Goal: Task Accomplishment & Management: Manage account settings

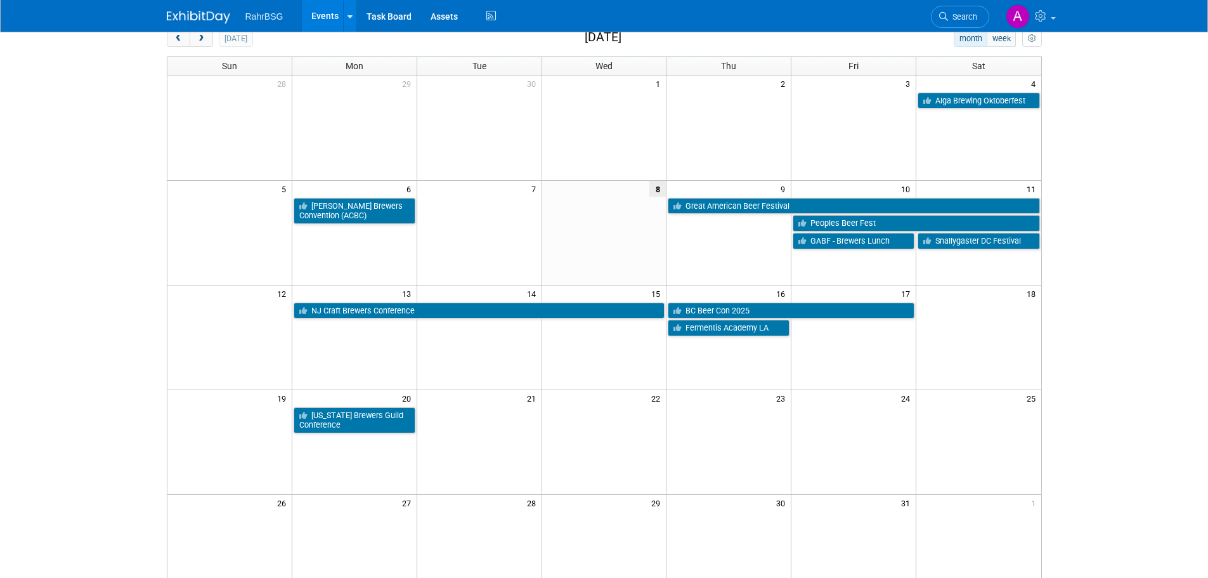
scroll to position [44, 0]
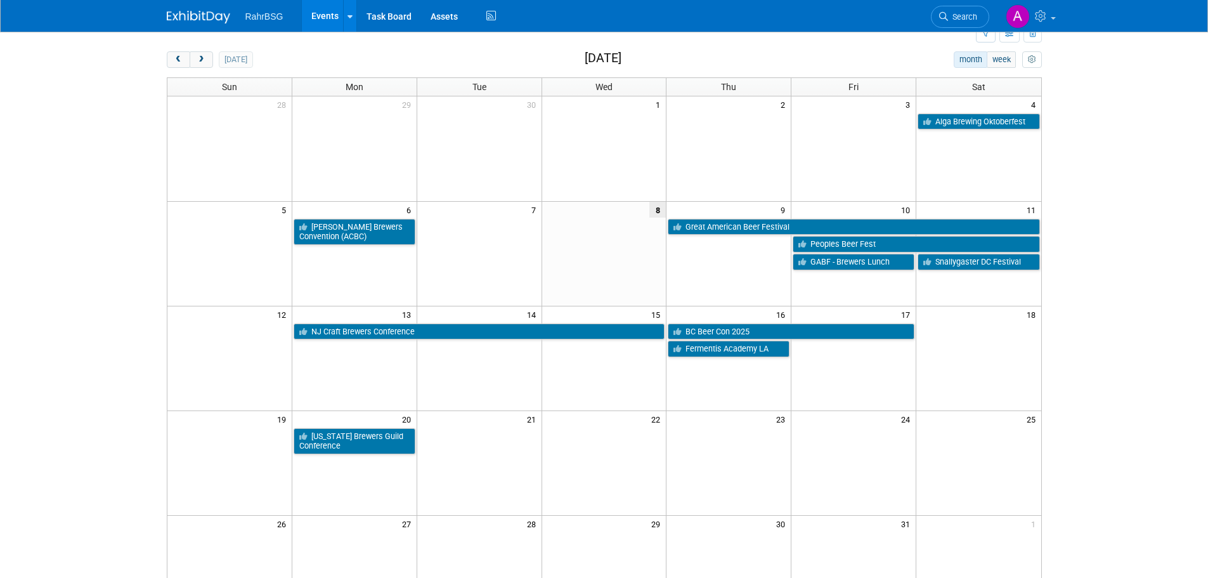
click at [1135, 139] on body "RahrBSG Events Add Event Bulk Upload Events Shareable Event Boards Recently Vie…" at bounding box center [604, 245] width 1208 height 578
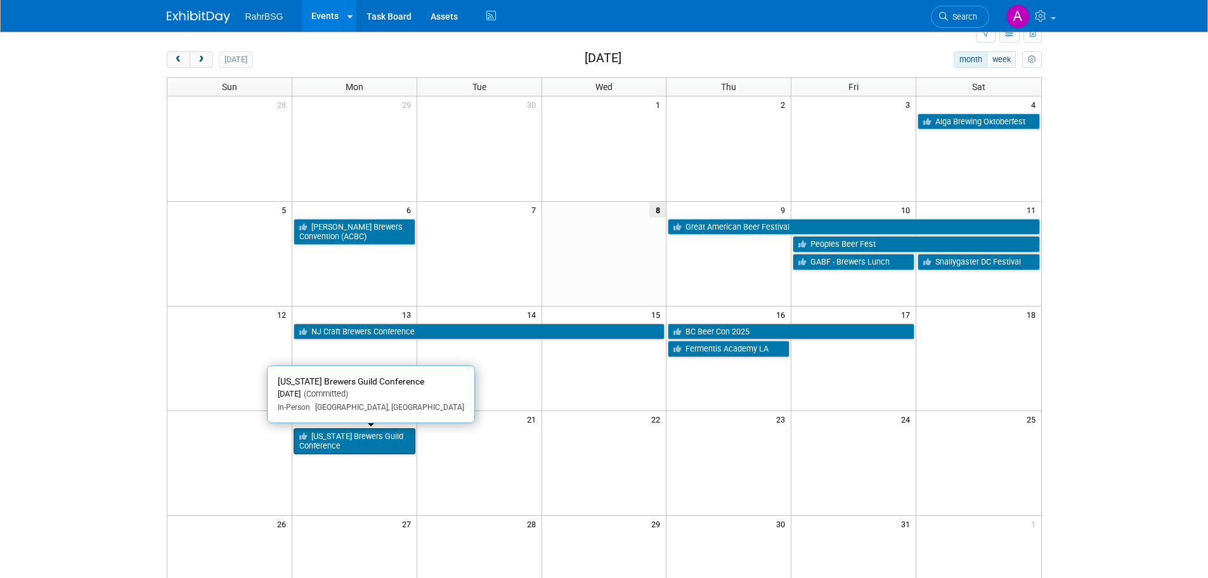
click at [346, 443] on link "[US_STATE] Brewers Guild Conference" at bounding box center [355, 441] width 122 height 26
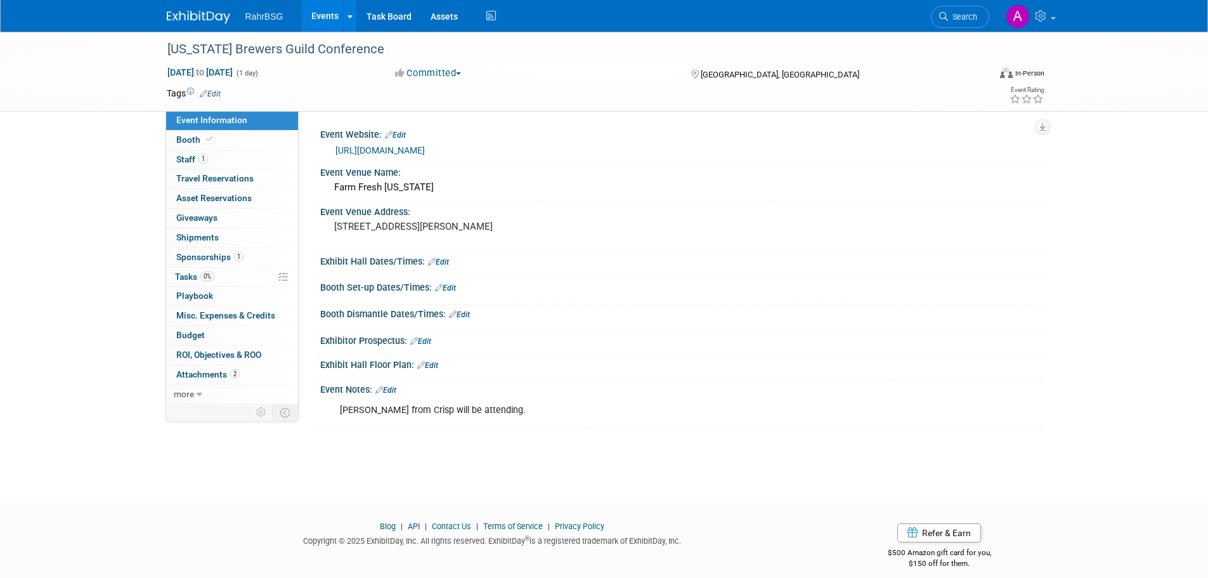
click at [411, 143] on div "https://tickets.beertrail.com/e/rhode-island-brewers-conference-2025" at bounding box center [683, 150] width 697 height 15
click at [413, 152] on link "https://tickets.beertrail.com/e/rhode-island-brewers-conference-2025" at bounding box center [379, 150] width 89 height 10
click at [425, 150] on link "https://tickets.beertrail.com/e/rhode-island-brewers-conference-2025" at bounding box center [379, 150] width 89 height 10
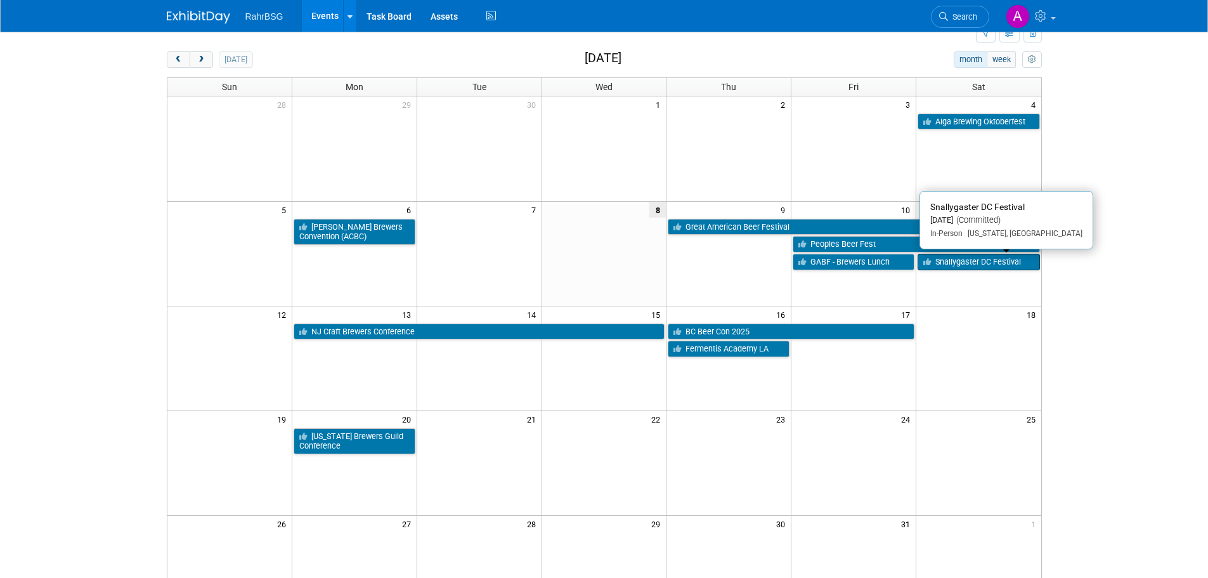
click at [983, 263] on link "Snallygaster DC Festival" at bounding box center [979, 262] width 122 height 16
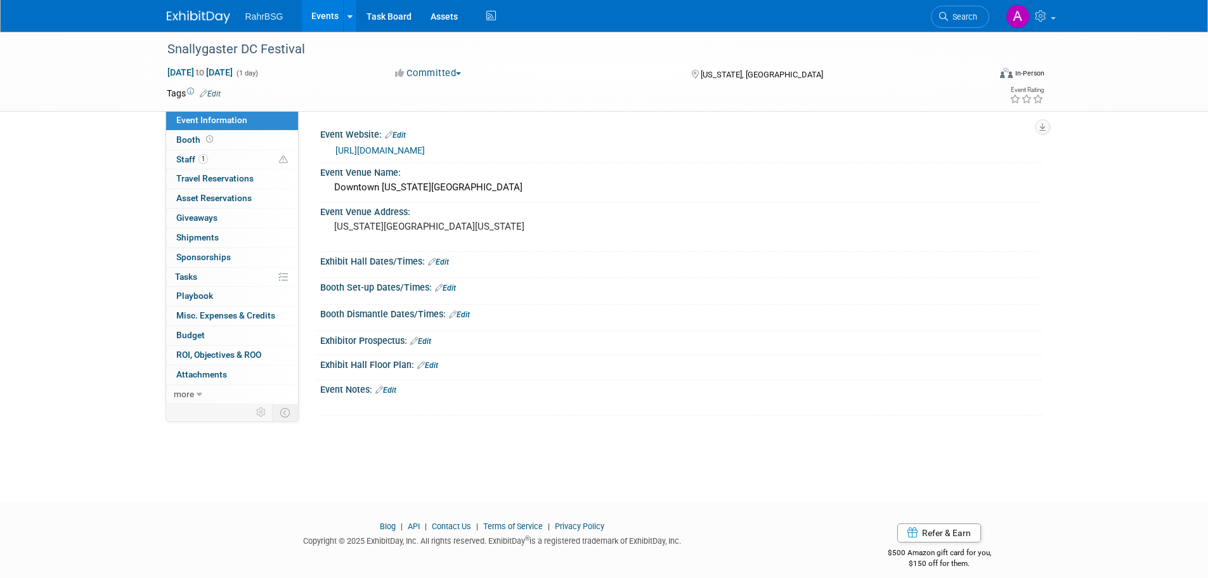
drag, startPoint x: 185, startPoint y: 11, endPoint x: 384, endPoint y: 14, distance: 199.8
click at [185, 11] on img at bounding box center [198, 17] width 63 height 13
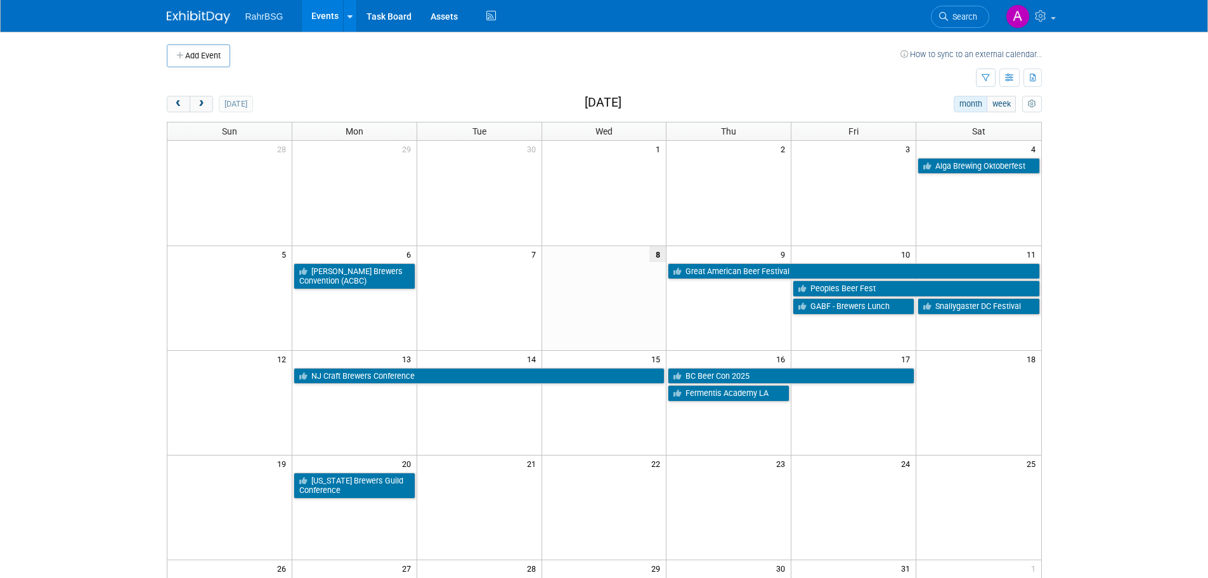
click at [820, 280] on td "Peoples Beer Fest" at bounding box center [916, 288] width 250 height 18
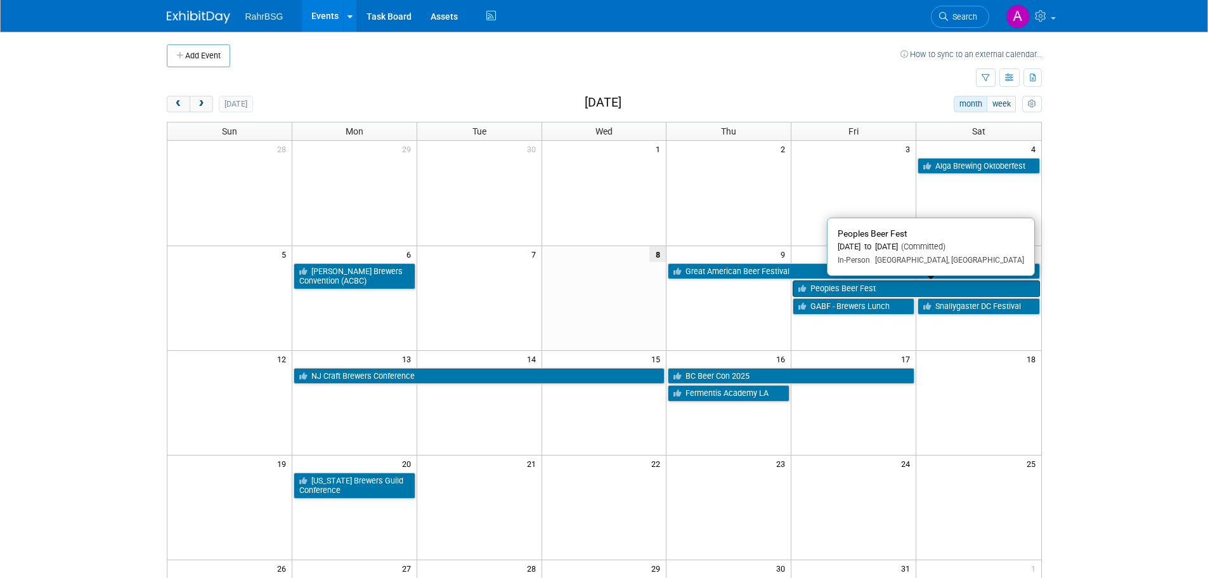
click at [821, 289] on link "Peoples Beer Fest" at bounding box center [916, 288] width 247 height 16
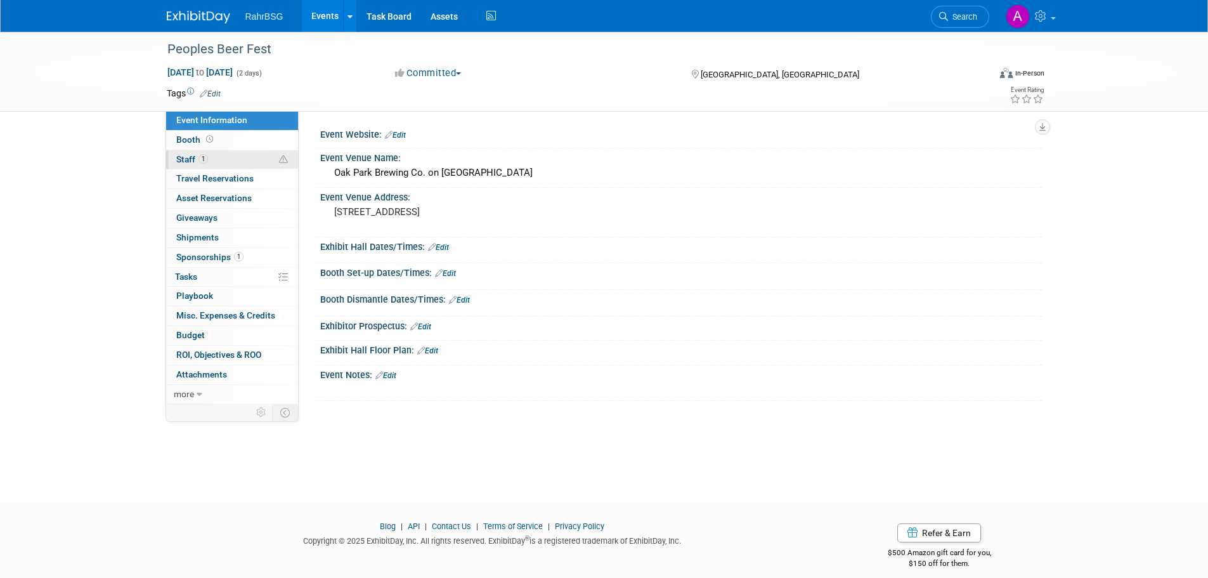
click at [211, 160] on link "1 Staff 1" at bounding box center [232, 159] width 132 height 19
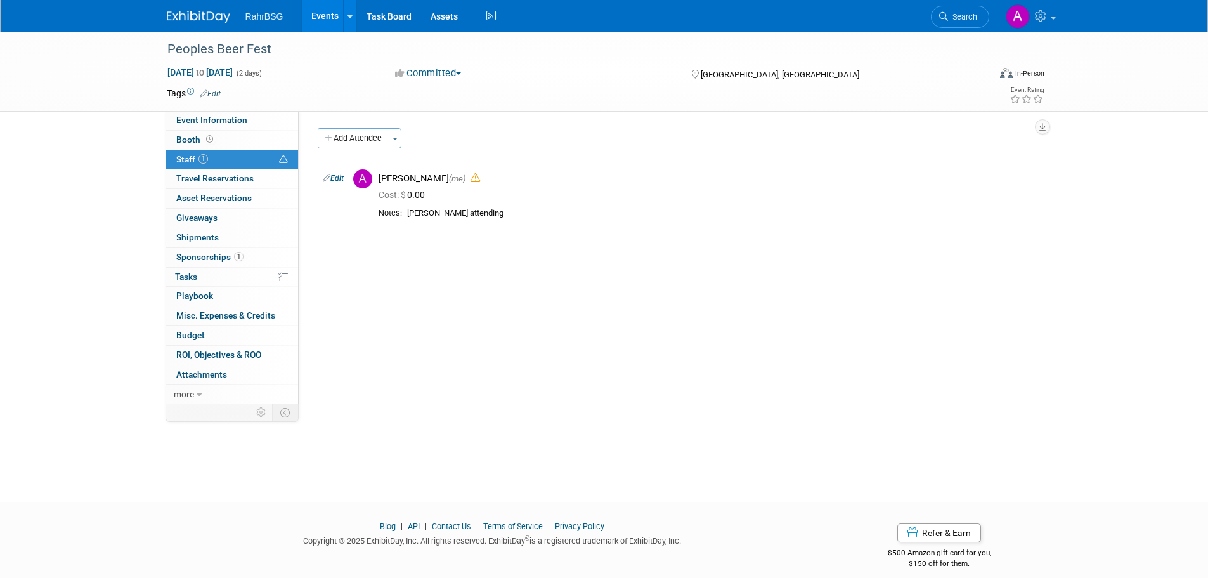
click at [124, 192] on div "Peoples Beer Fest Oct 10, 2025 to Oct 11, 2025 (2 days) Oct 10, 2025 to Oct 11,…" at bounding box center [604, 255] width 1208 height 447
click at [212, 255] on span "Sponsorships 1" at bounding box center [209, 257] width 67 height 10
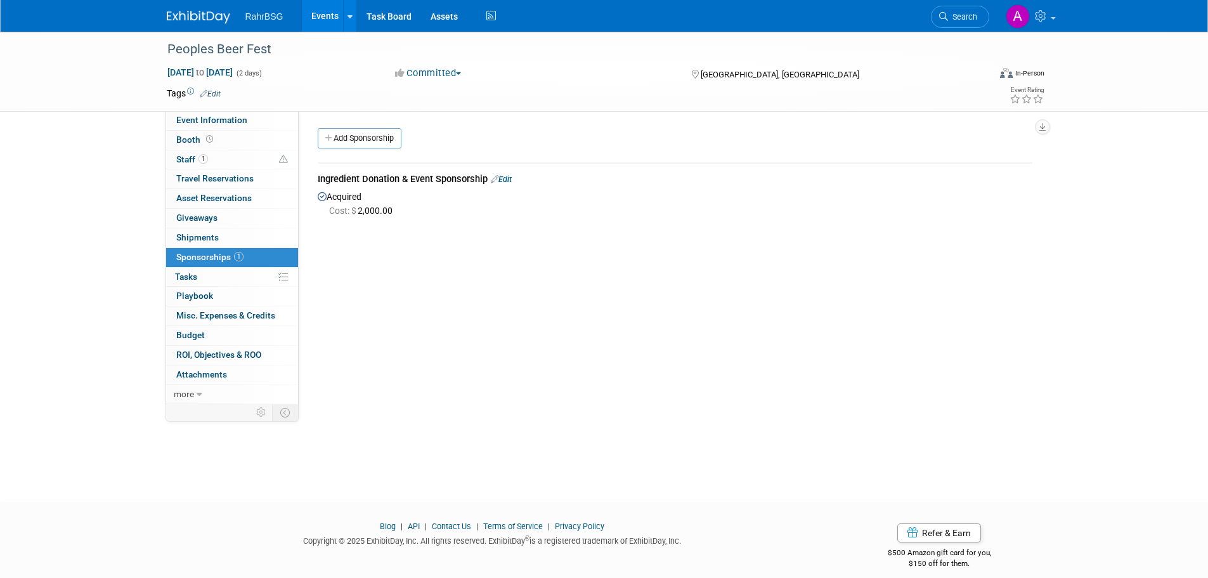
click at [512, 177] on link "Edit" at bounding box center [501, 179] width 21 height 10
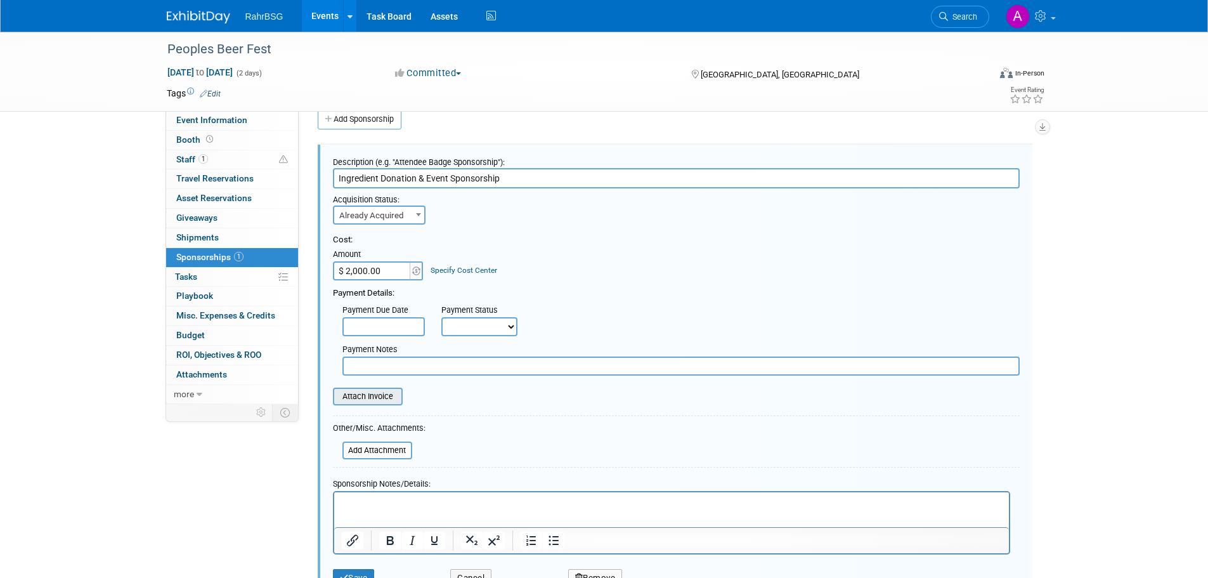
click at [388, 394] on input "file" at bounding box center [325, 396] width 151 height 15
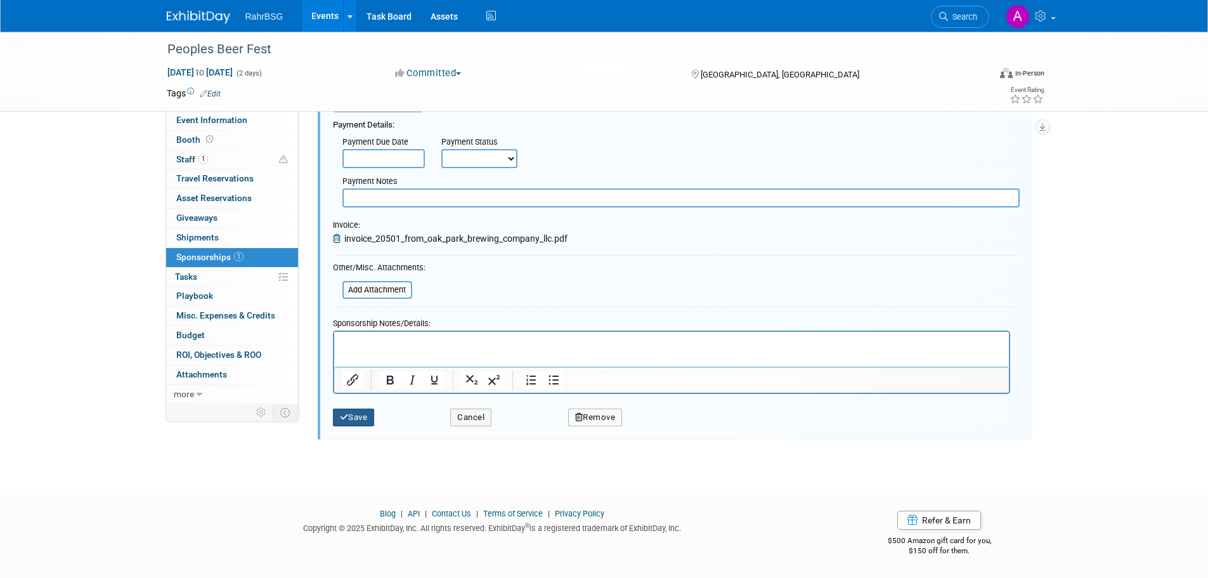
click at [353, 413] on button "Save" at bounding box center [354, 417] width 42 height 18
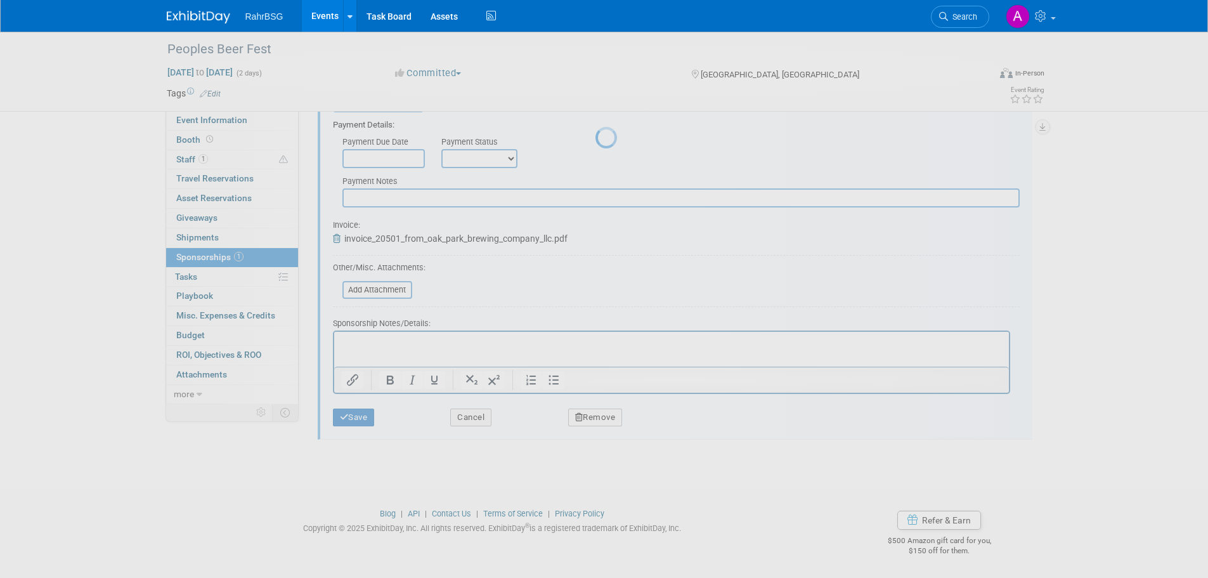
scroll to position [13, 0]
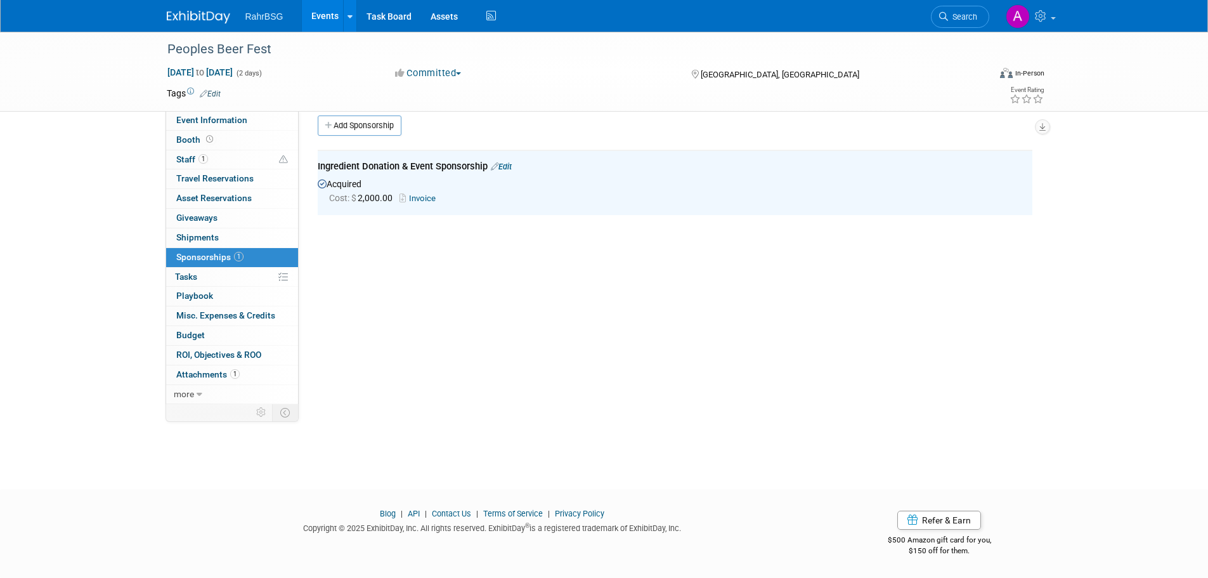
click at [436, 193] on link "Invoice" at bounding box center [420, 198] width 41 height 10
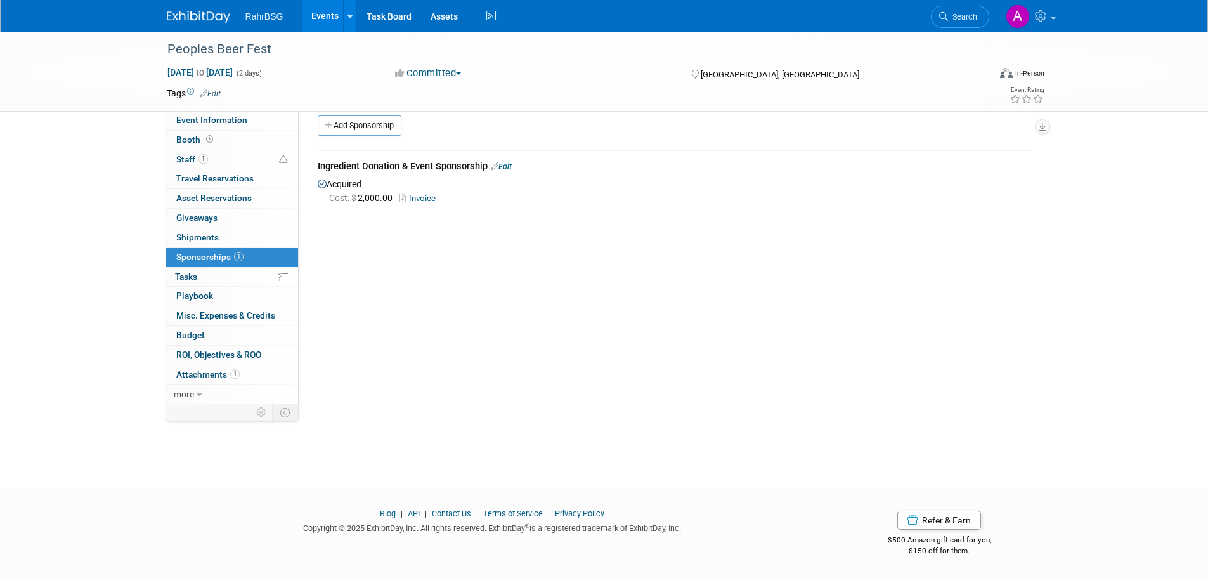
click at [182, 25] on div "RahrBSG Events Add Event Bulk Upload Events Shareable Event Boards Recently Vie…" at bounding box center [604, 16] width 875 height 32
click at [184, 15] on img at bounding box center [198, 17] width 63 height 13
